Goal: Transaction & Acquisition: Book appointment/travel/reservation

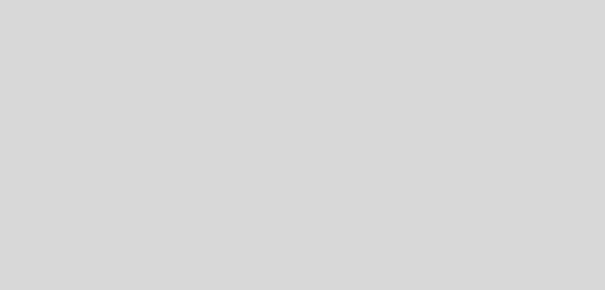
select select "pt"
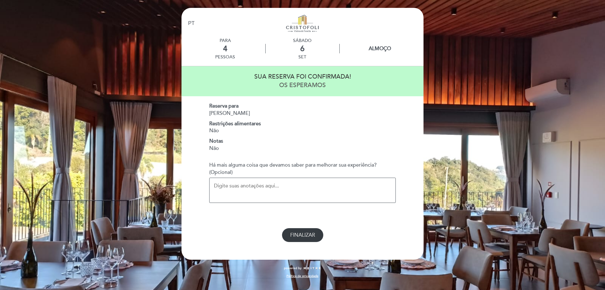
click at [307, 234] on span "FINALIZAR" at bounding box center [302, 235] width 25 height 6
select select "pt"
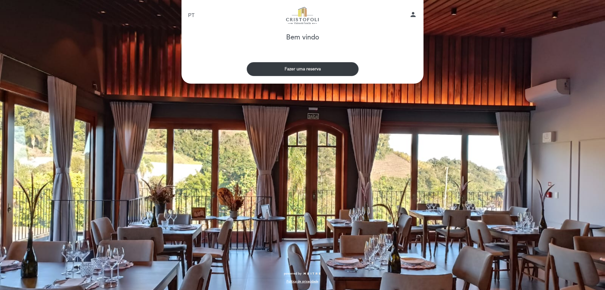
click at [308, 66] on button "Fazer uma reserva" at bounding box center [303, 69] width 112 height 14
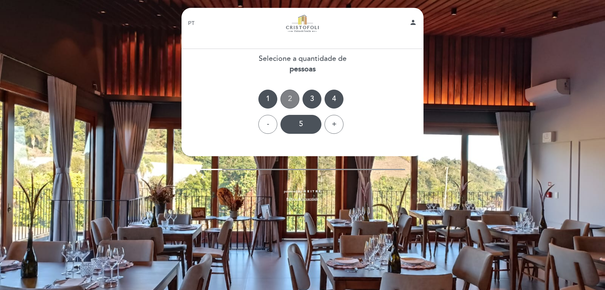
click at [289, 106] on div "2" at bounding box center [290, 99] width 19 height 19
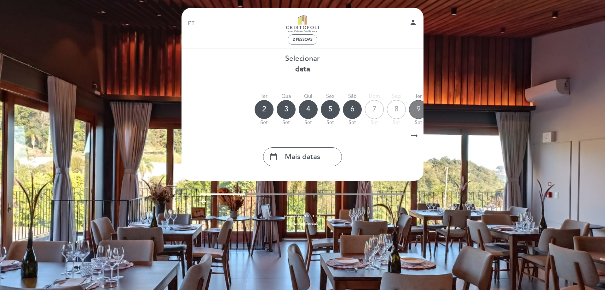
click at [413, 111] on div "9" at bounding box center [418, 109] width 19 height 19
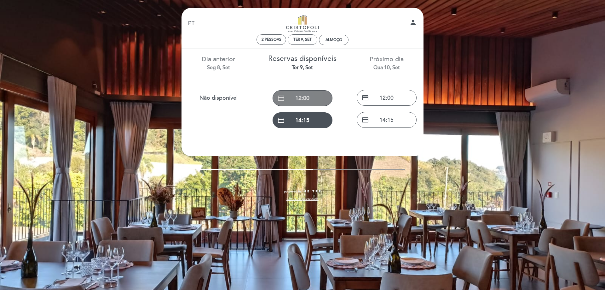
click at [299, 98] on button "credit_card 12:00" at bounding box center [303, 98] width 60 height 16
